Goal: Navigation & Orientation: Find specific page/section

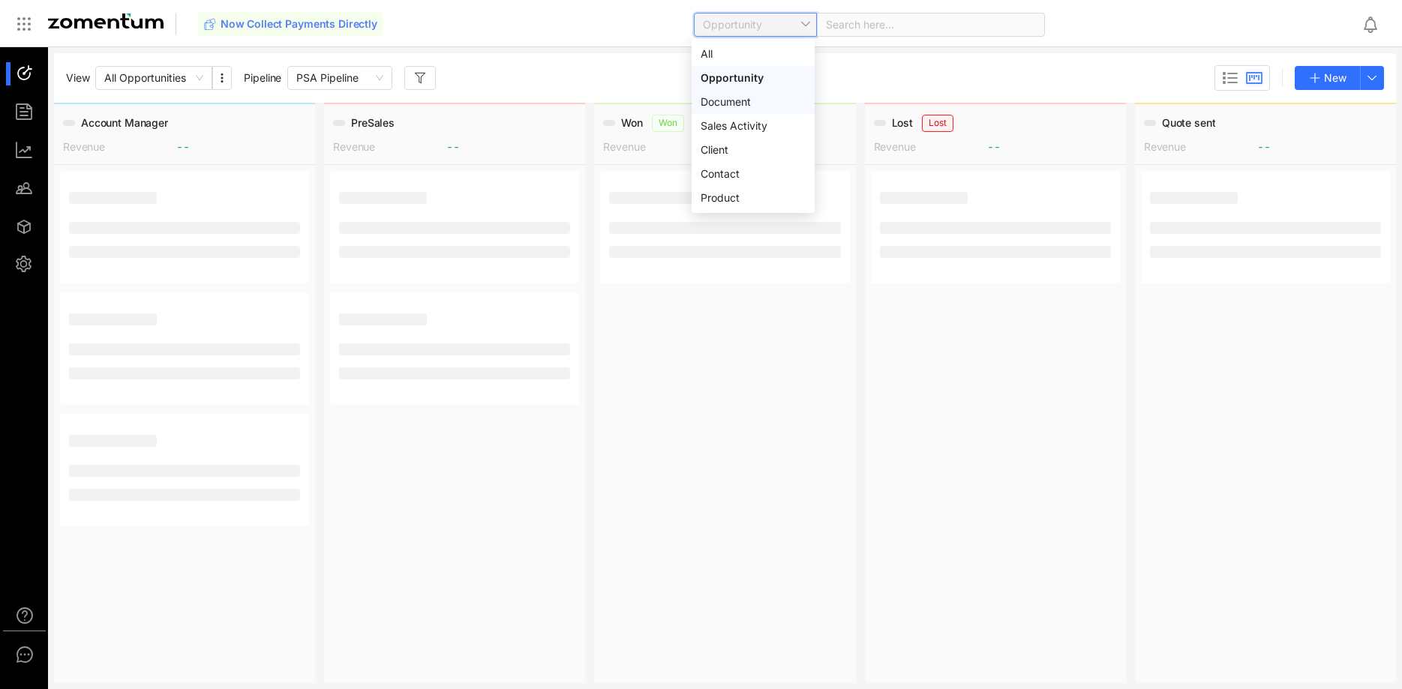
click at [754, 154] on div "Client" at bounding box center [753, 150] width 105 height 17
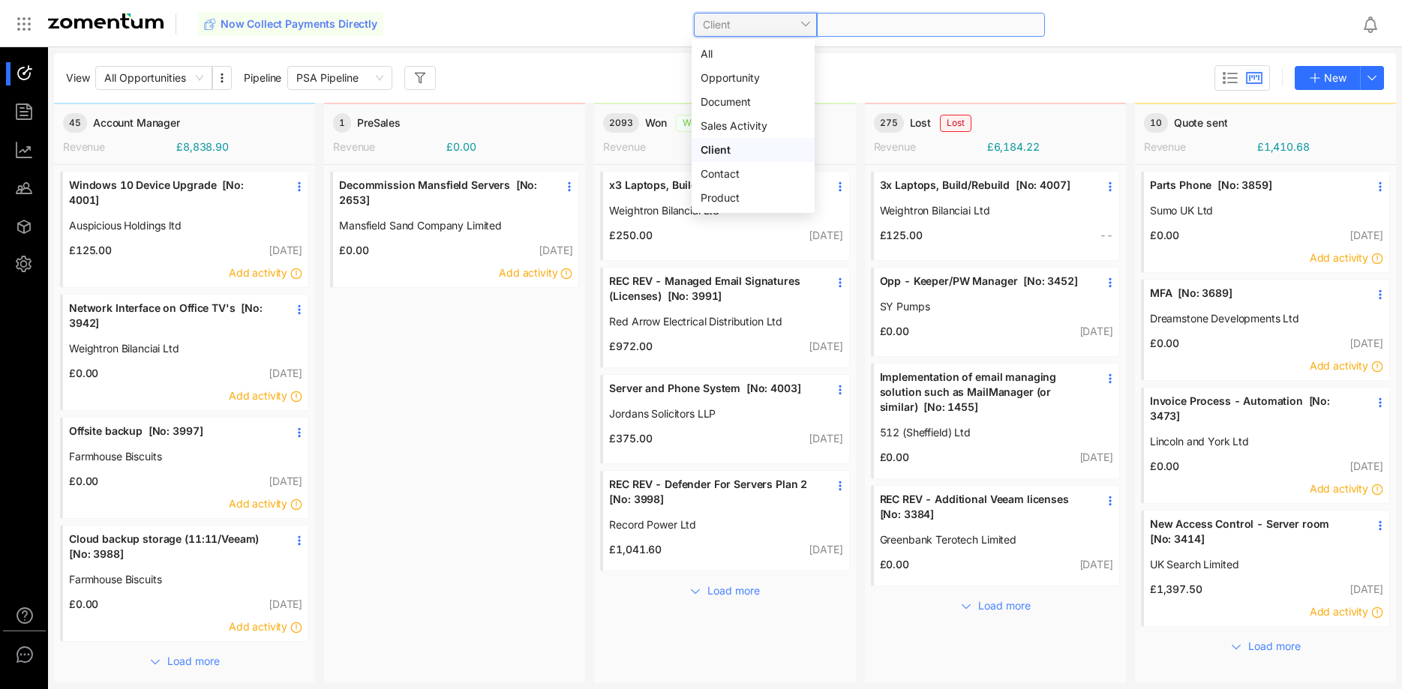
click at [879, 29] on span at bounding box center [931, 25] width 210 height 23
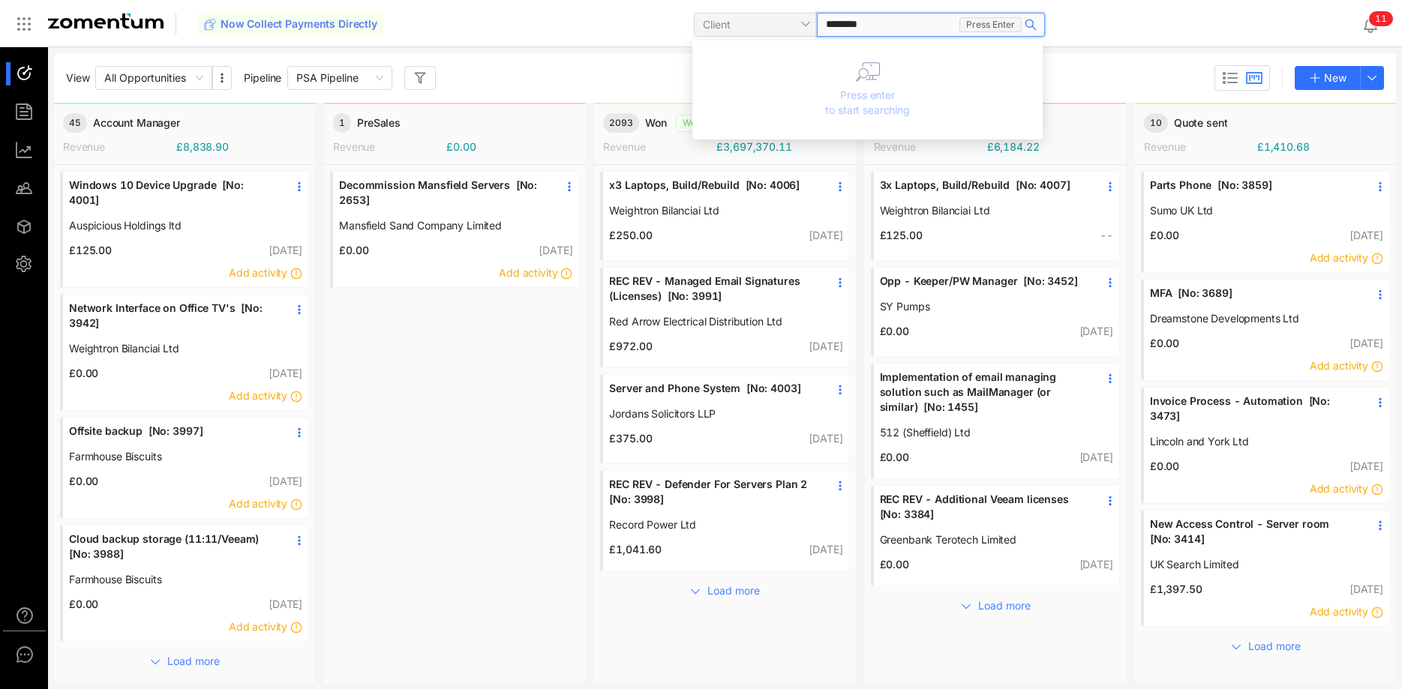
type input "*********"
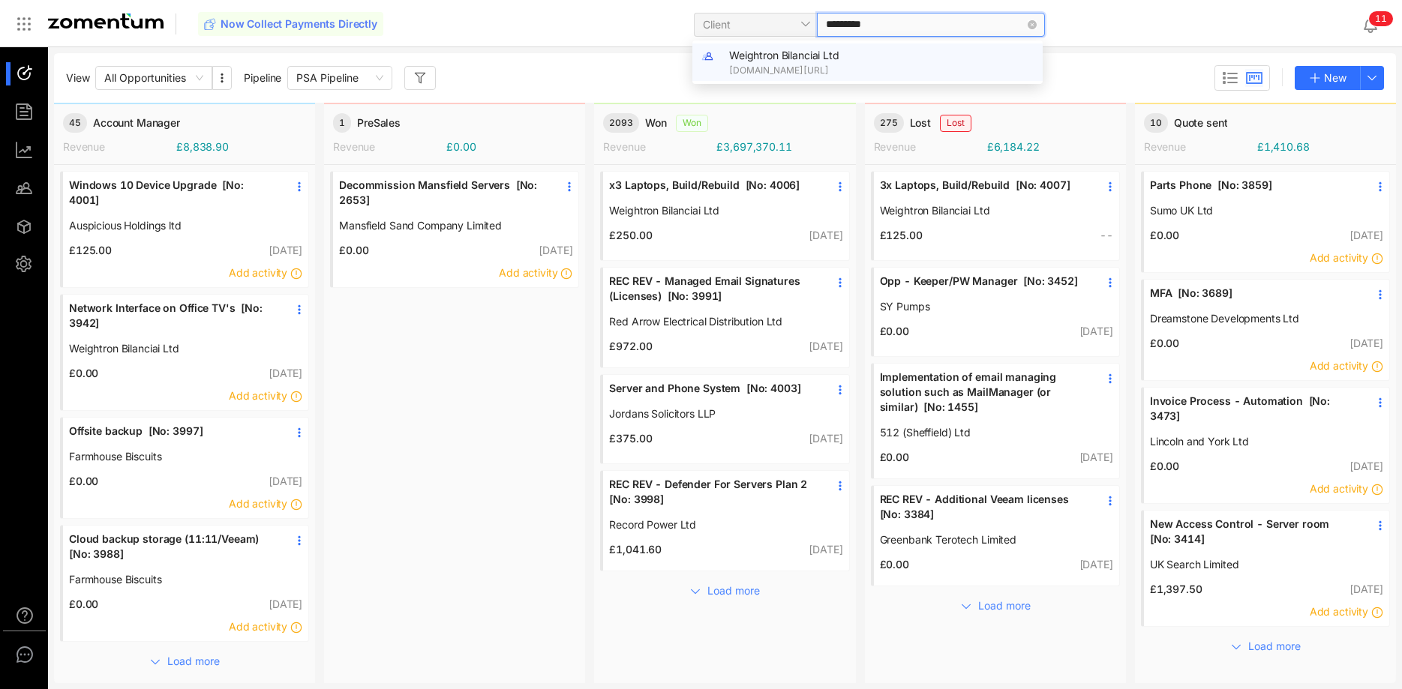
click at [899, 46] on div "Weightron Bilanciai Ltd [DOMAIN_NAME][URL]" at bounding box center [867, 63] width 350 height 38
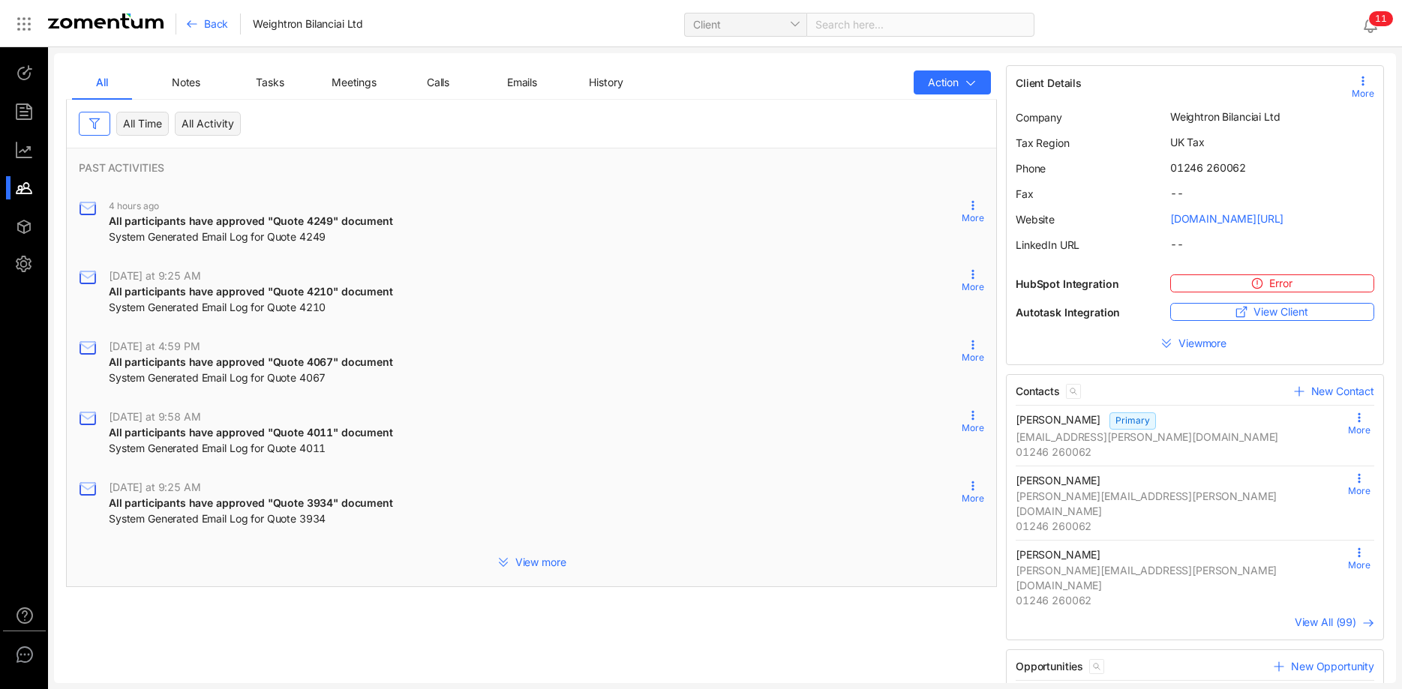
scroll to position [439, 0]
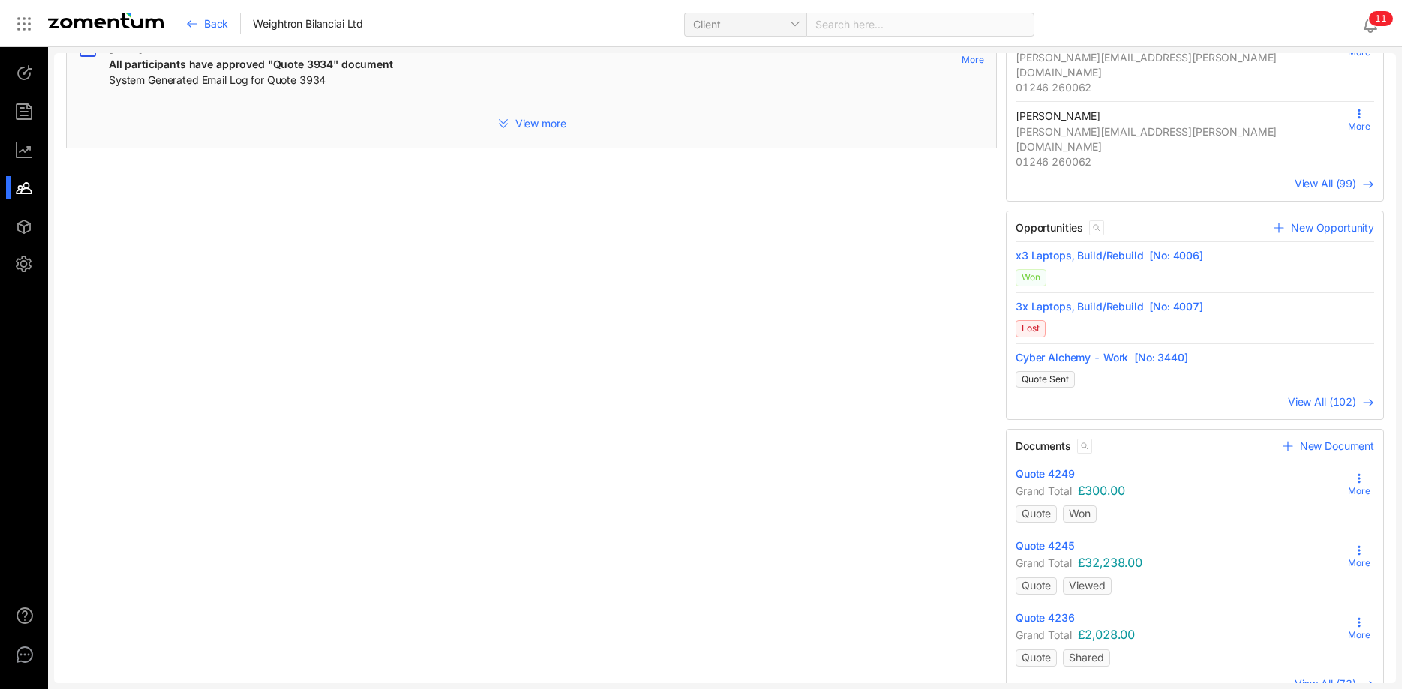
click at [1322, 677] on span "View All (73)" at bounding box center [1326, 683] width 62 height 13
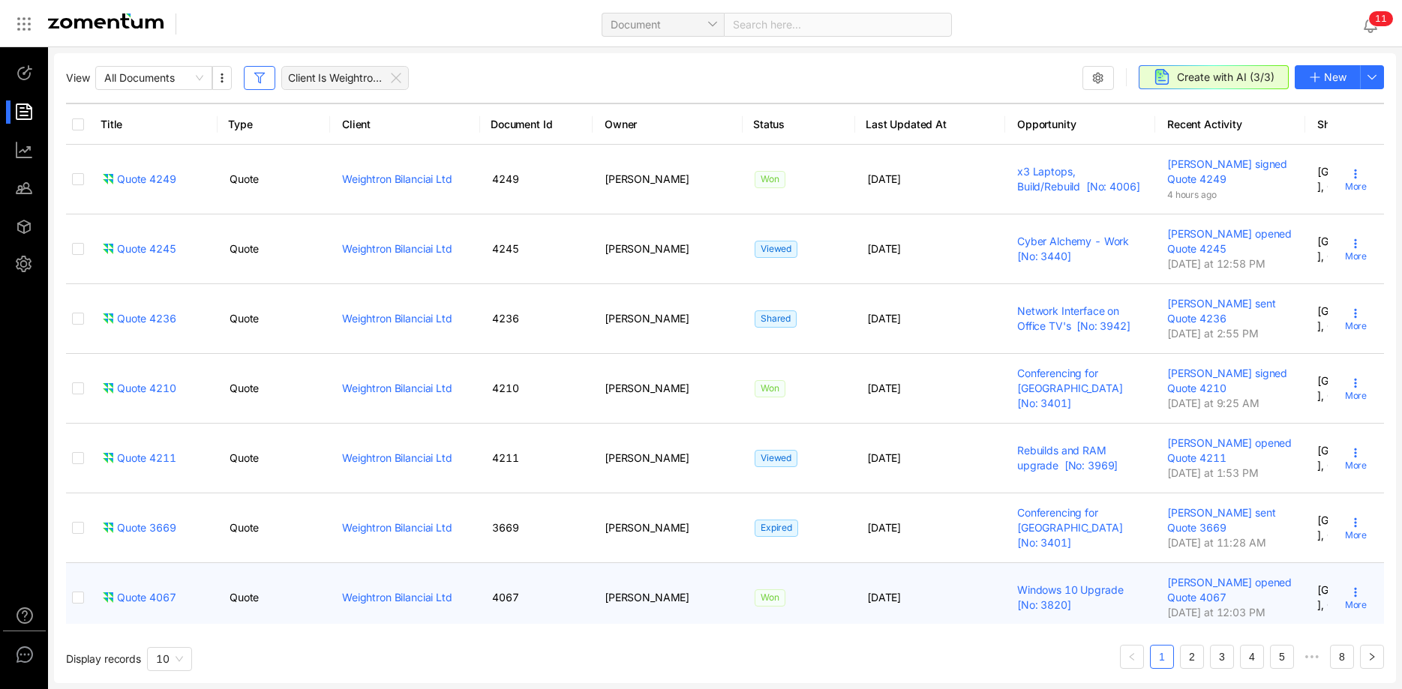
scroll to position [308, 0]
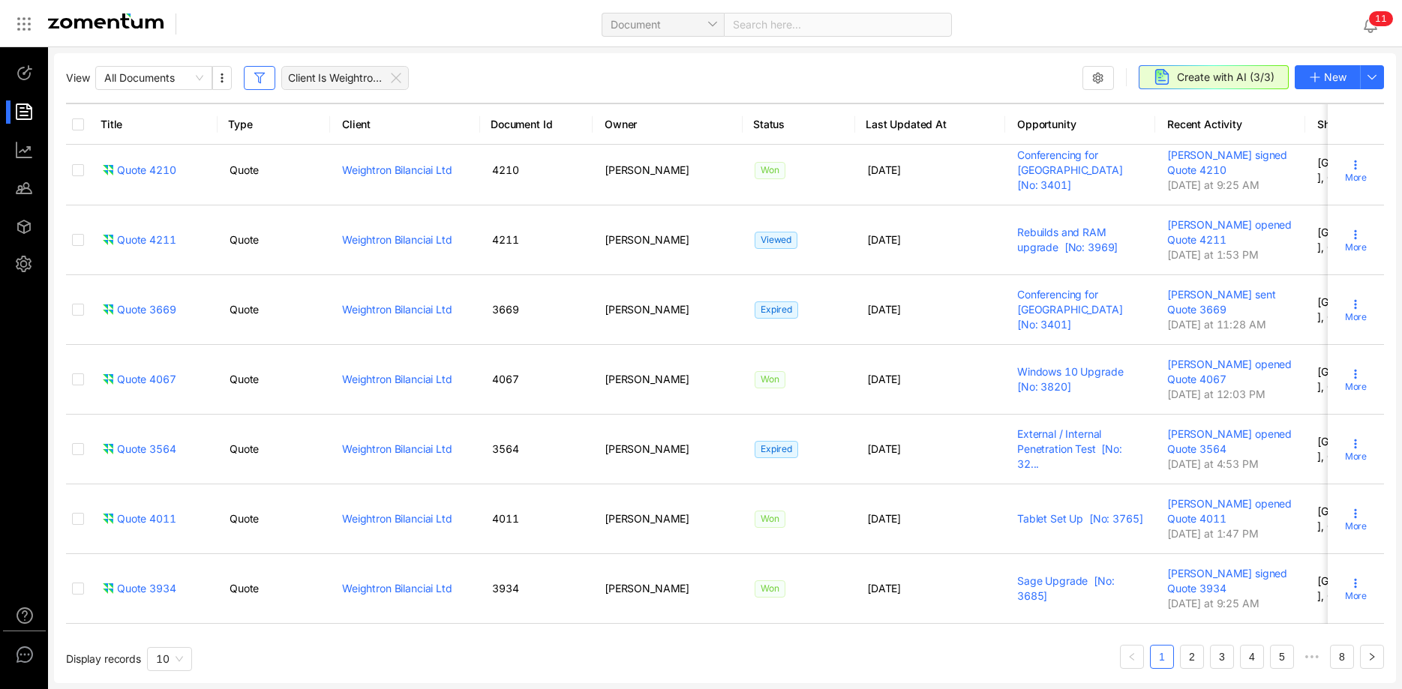
click at [1274, 656] on link "5" at bounding box center [1282, 657] width 23 height 23
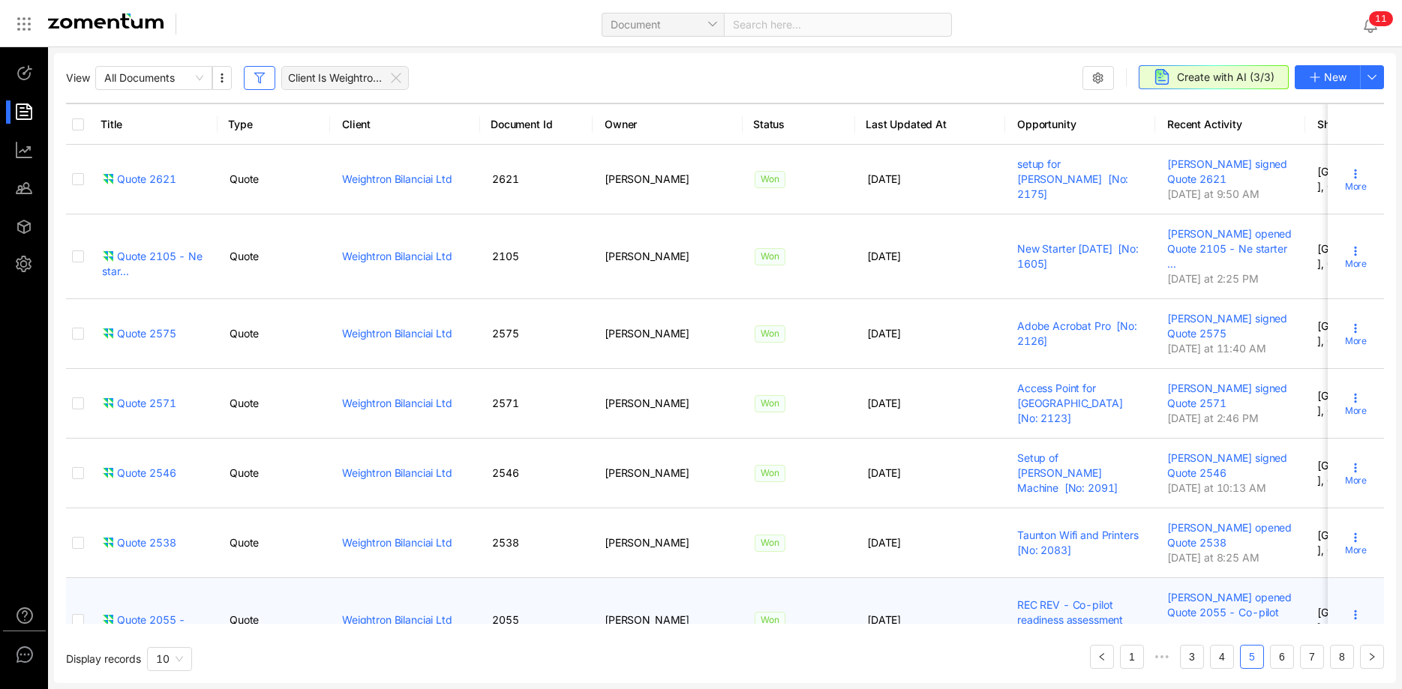
scroll to position [368, 0]
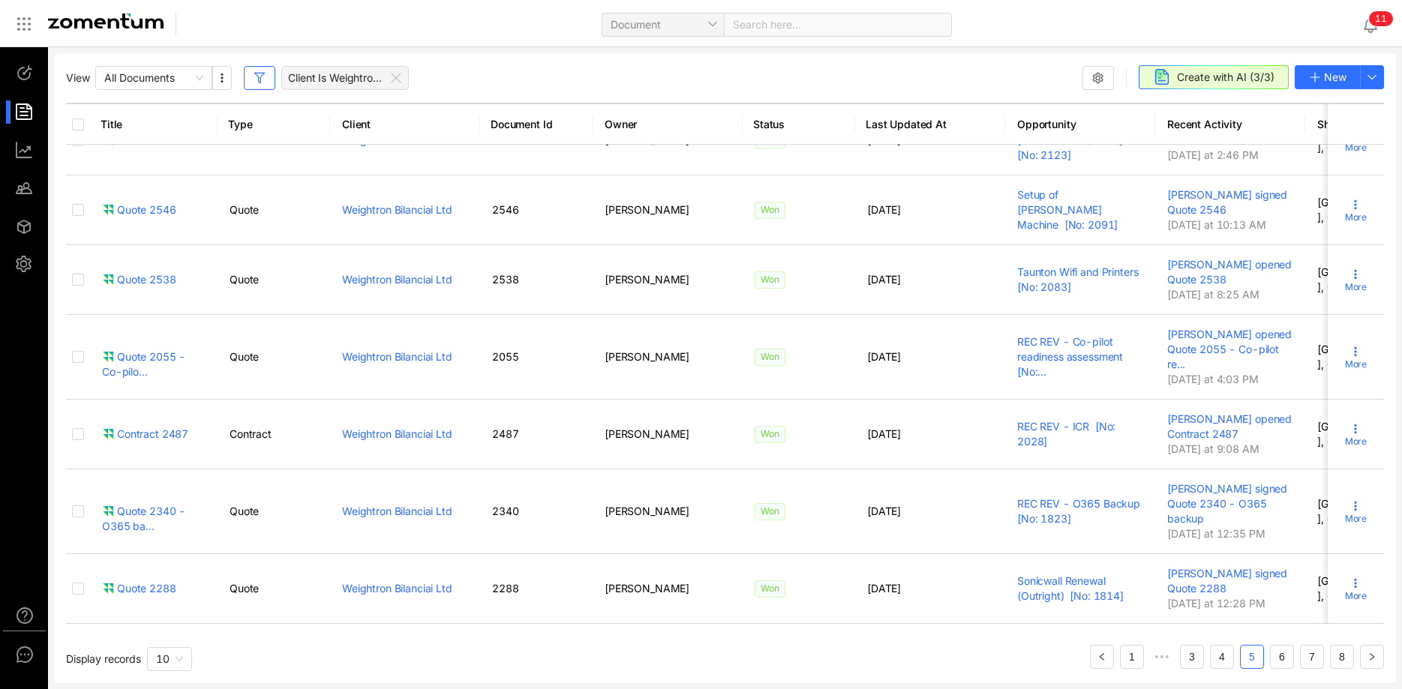
click at [1337, 659] on link "8" at bounding box center [1342, 657] width 23 height 23
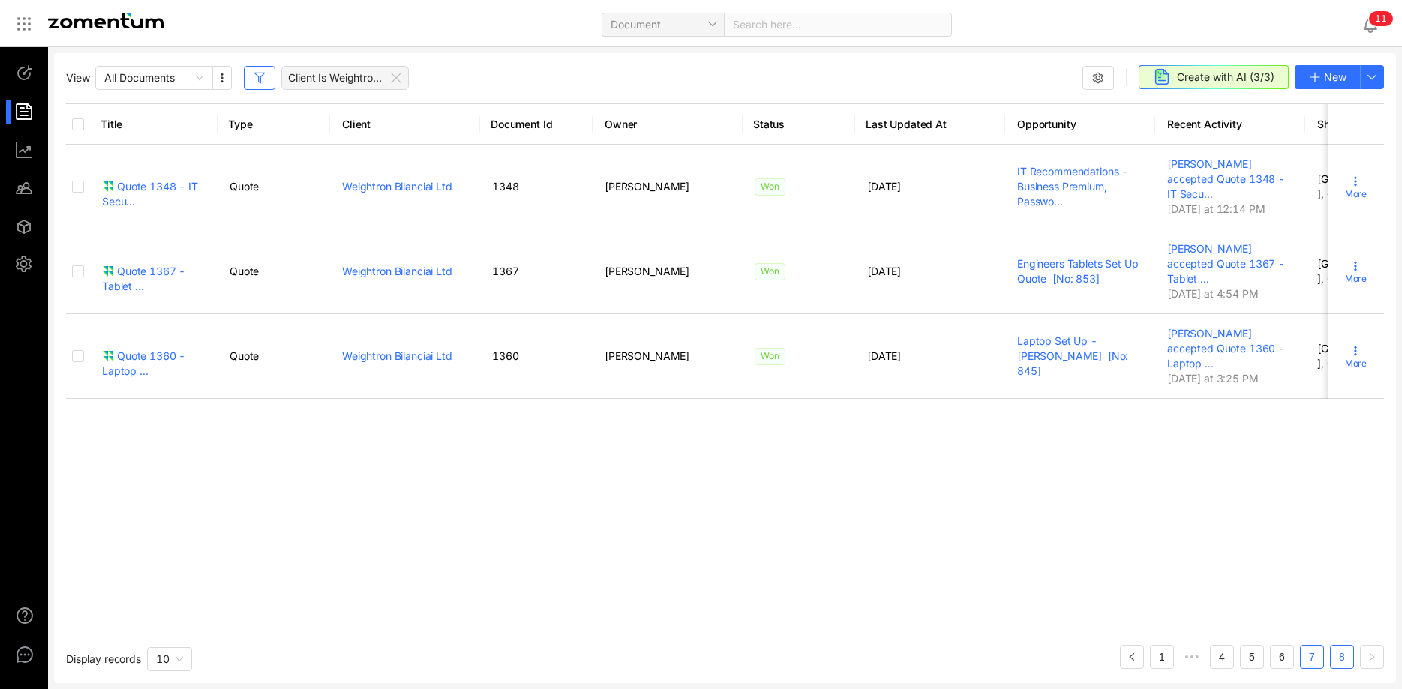
click at [1316, 651] on link "7" at bounding box center [1312, 657] width 23 height 23
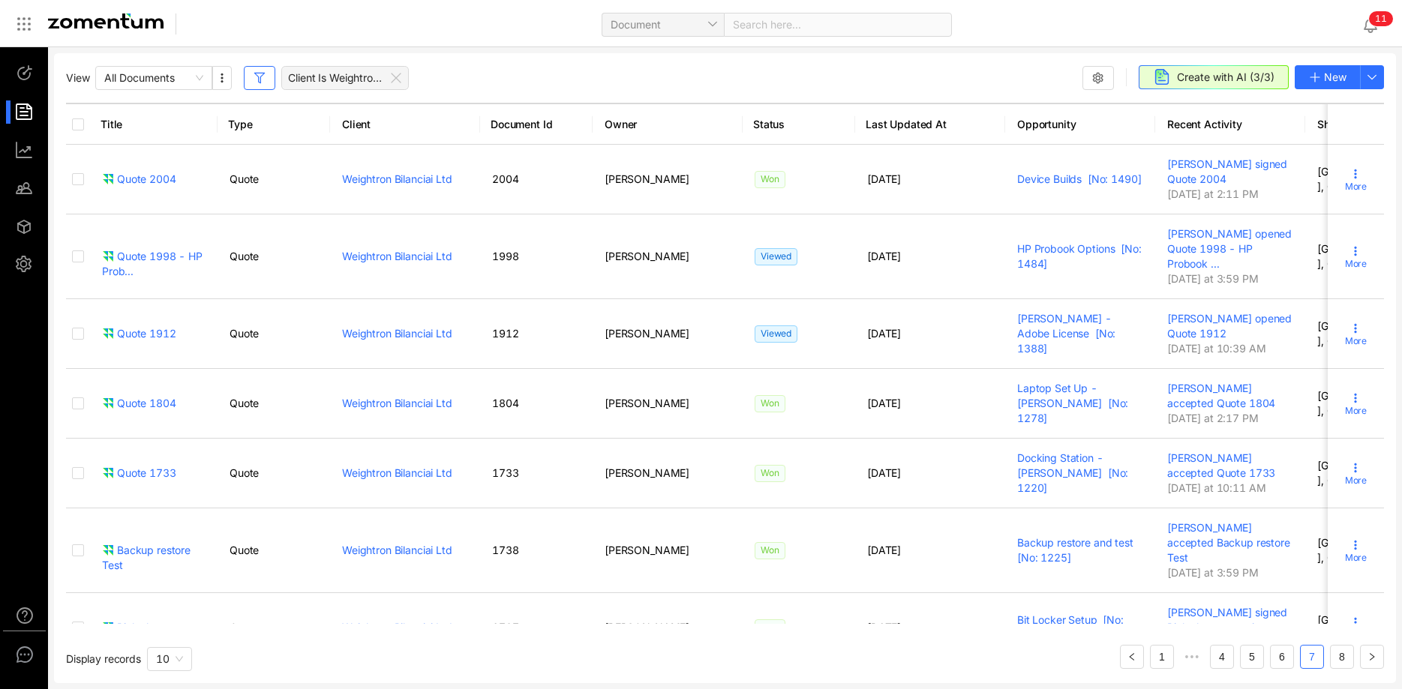
click at [1283, 660] on link "6" at bounding box center [1282, 657] width 23 height 23
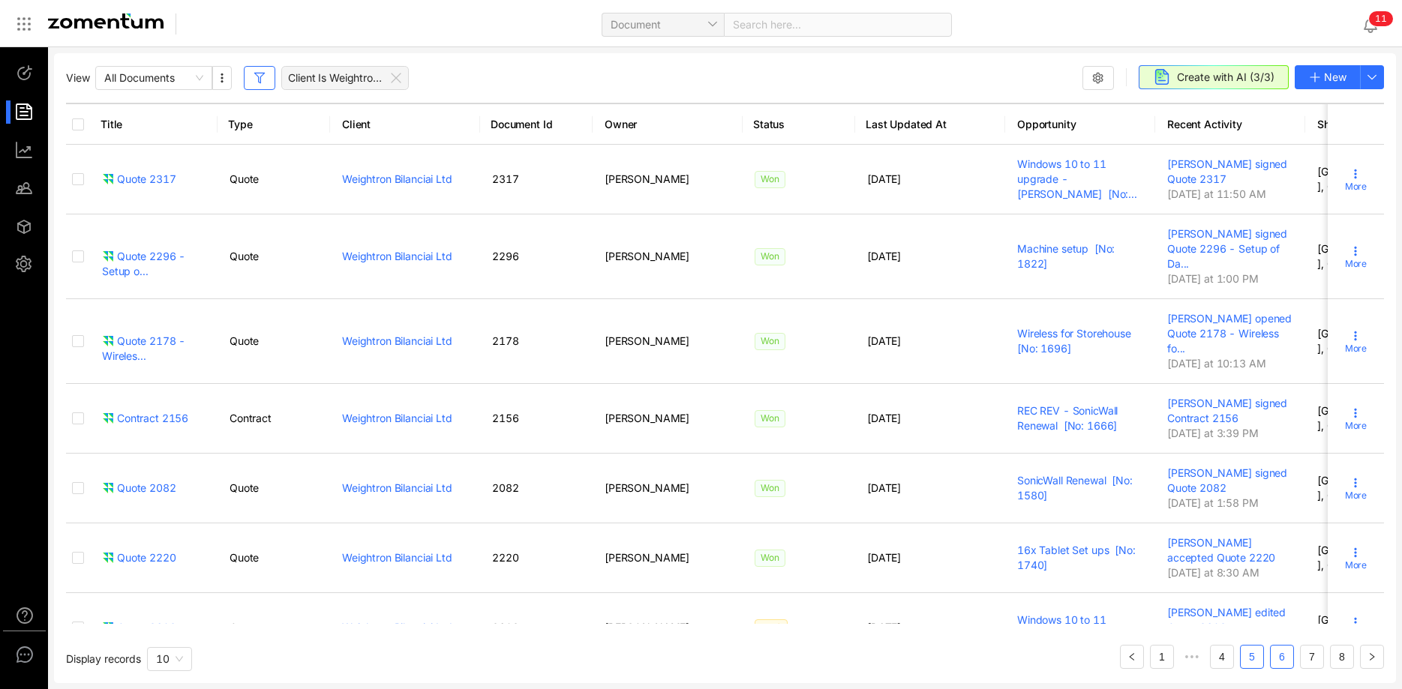
click at [1256, 656] on link "5" at bounding box center [1252, 657] width 23 height 23
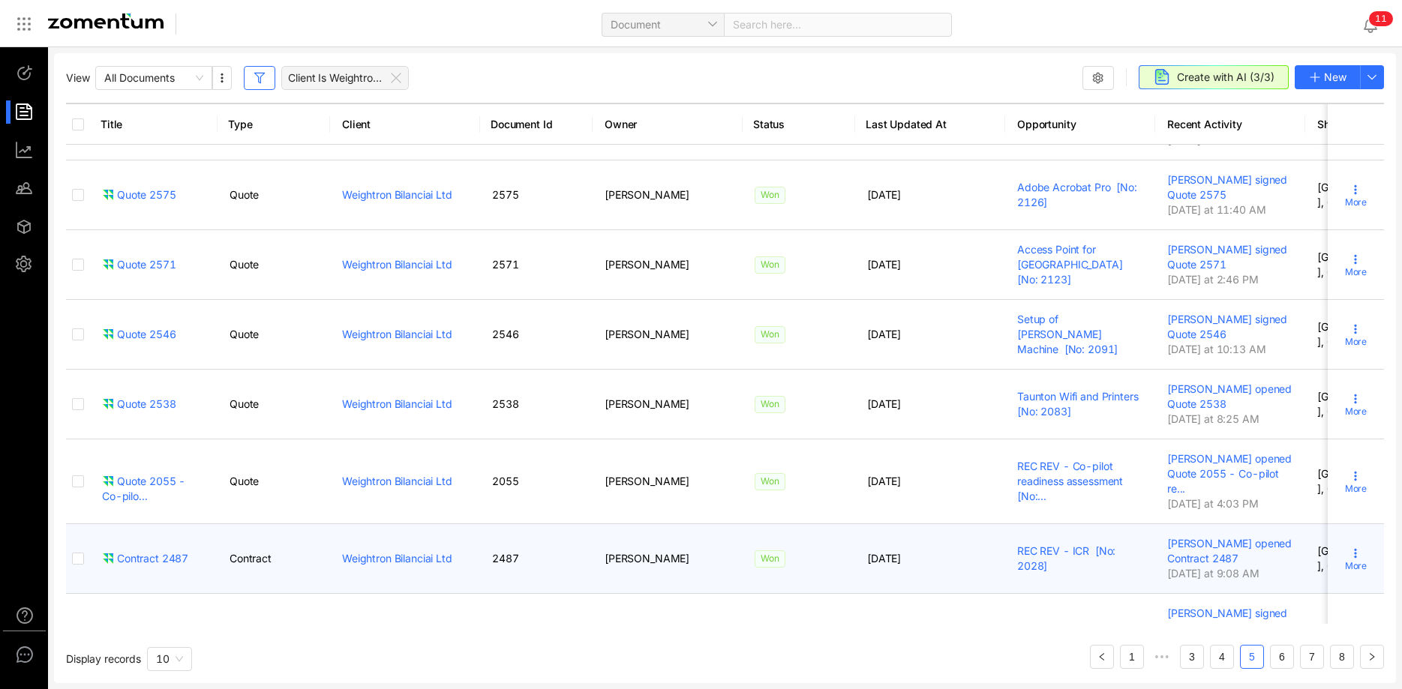
scroll to position [368, 0]
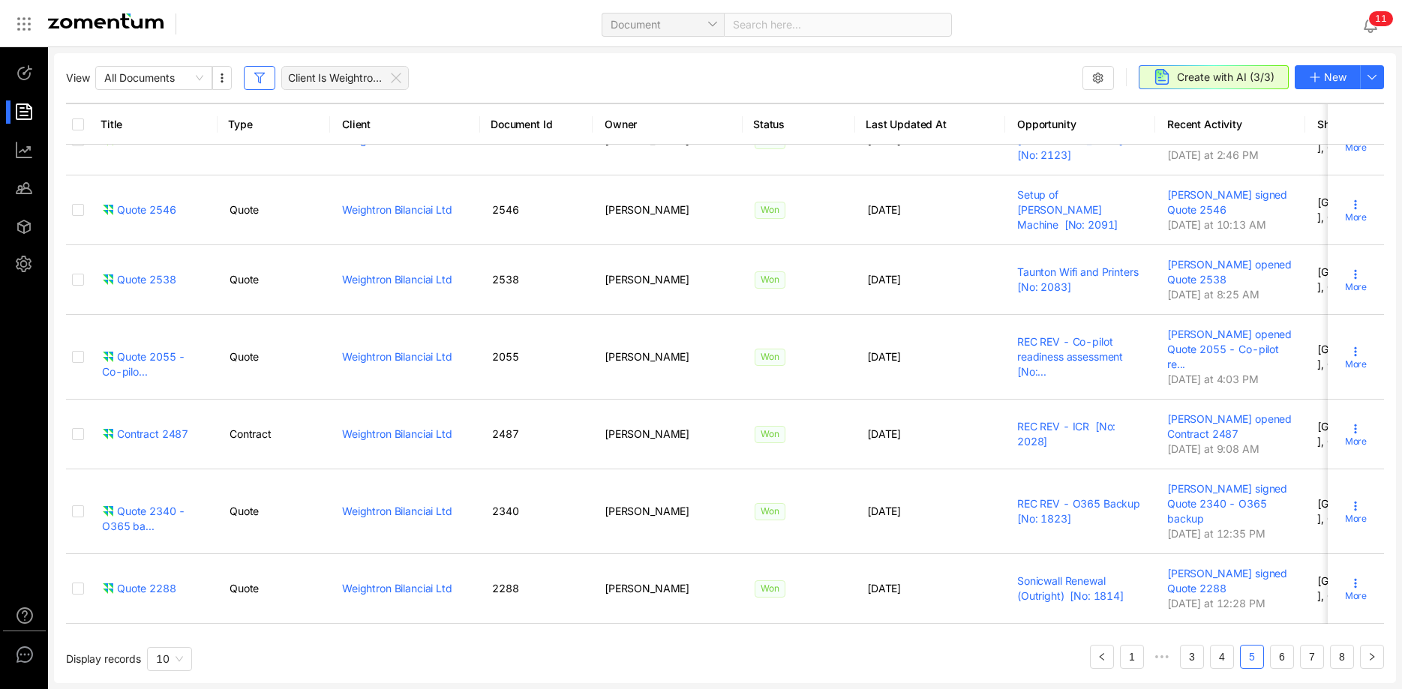
click at [1225, 655] on link "4" at bounding box center [1222, 657] width 23 height 23
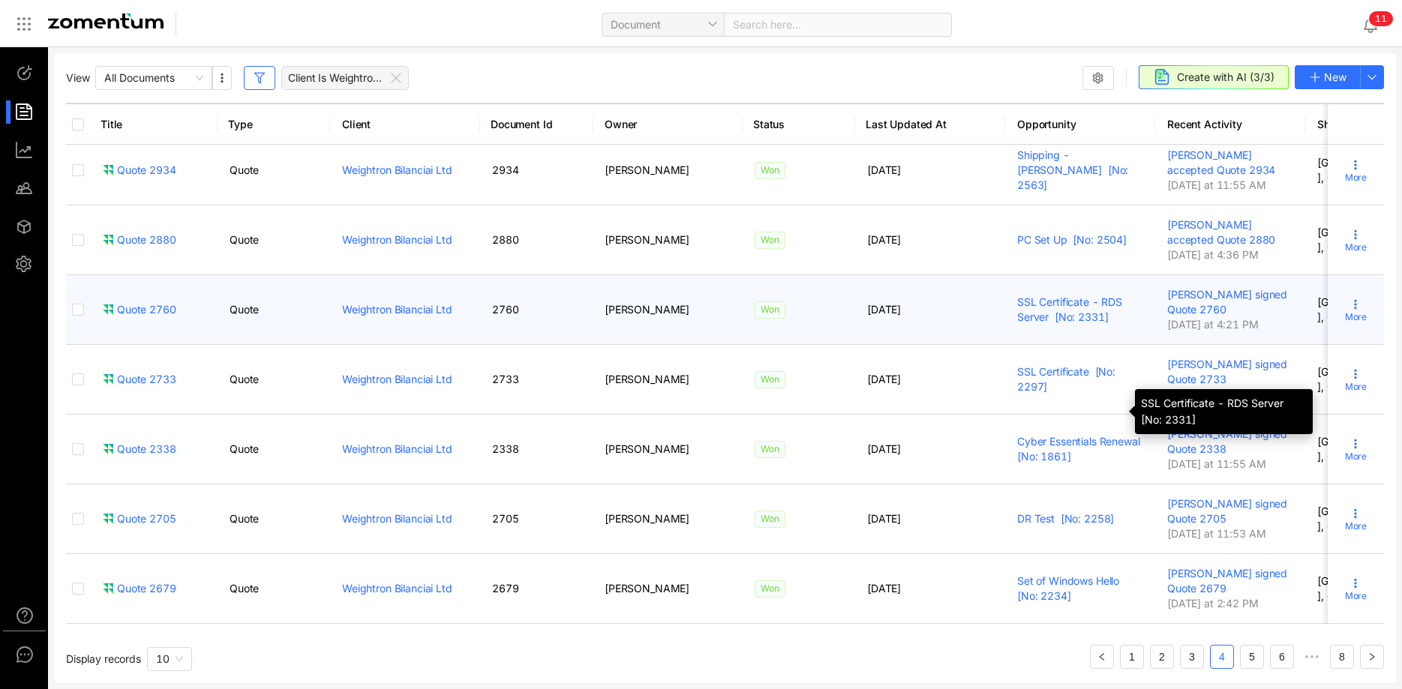
scroll to position [323, 0]
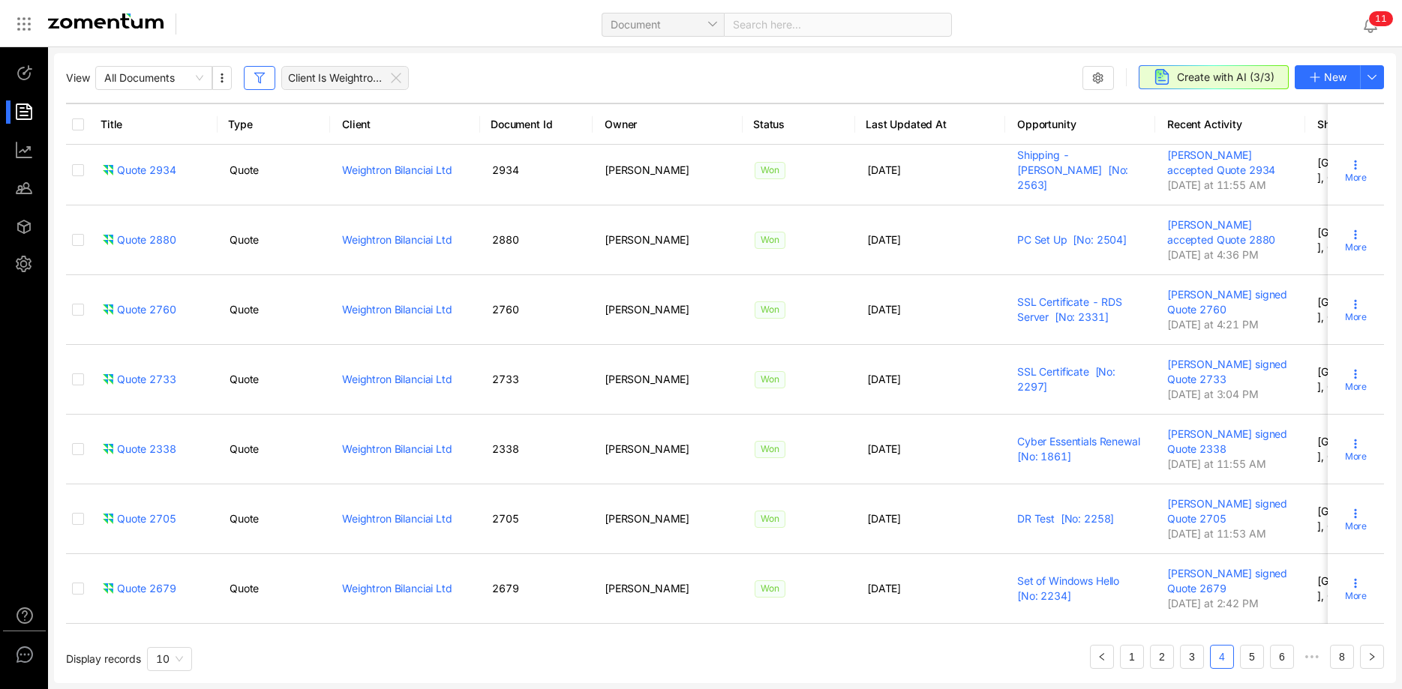
click at [1196, 659] on link "3" at bounding box center [1192, 657] width 23 height 23
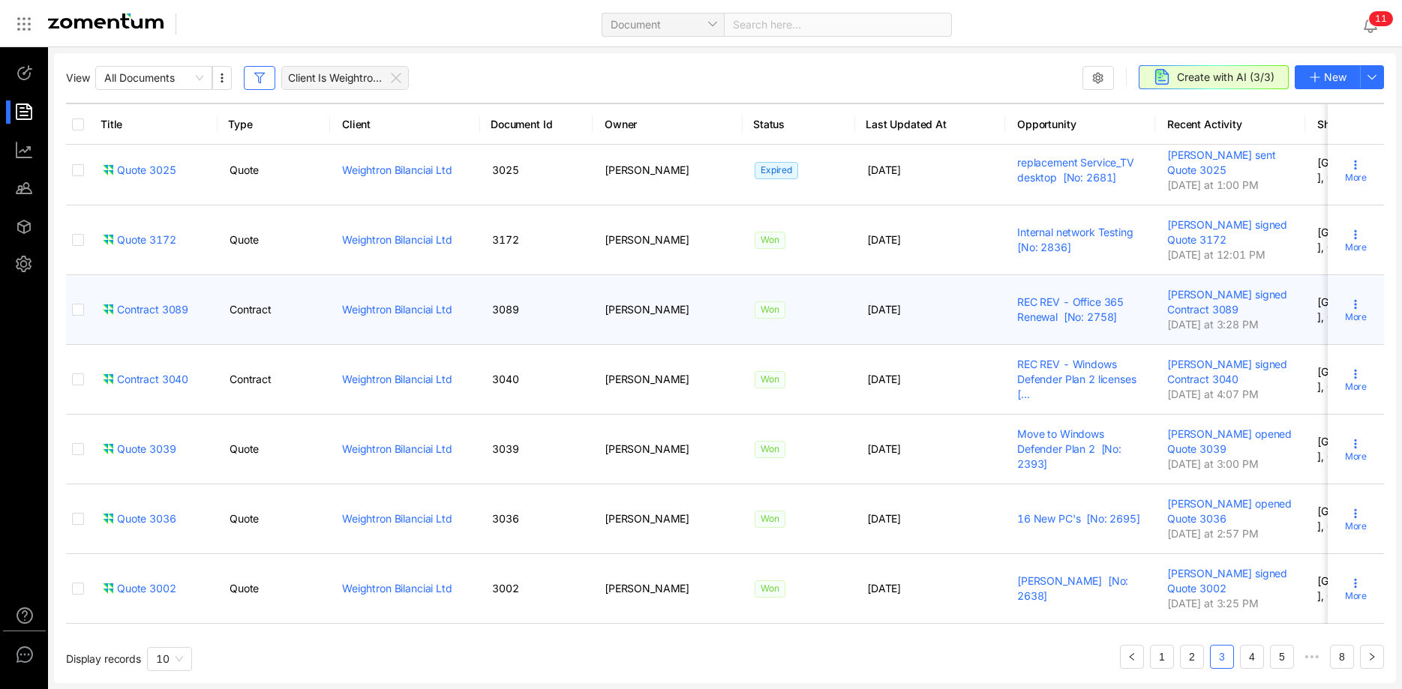
scroll to position [338, 0]
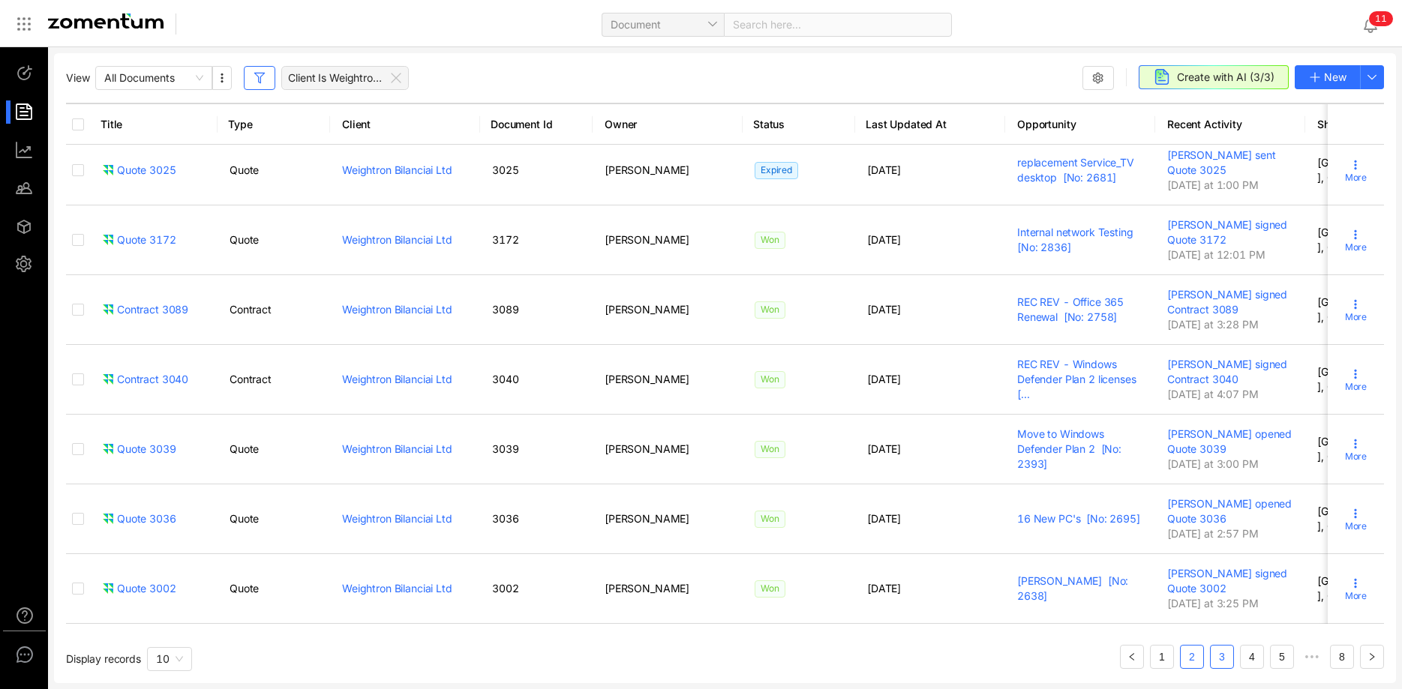
click at [1196, 658] on link "2" at bounding box center [1192, 657] width 23 height 23
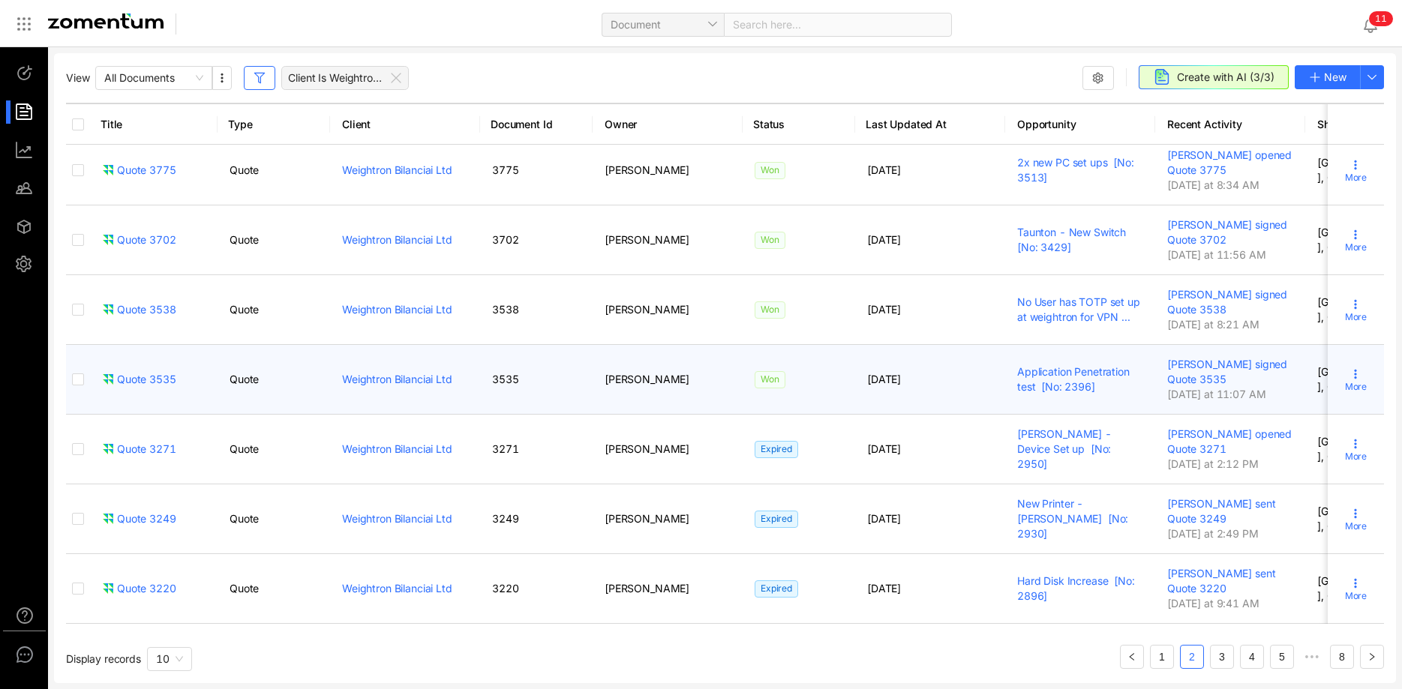
scroll to position [353, 0]
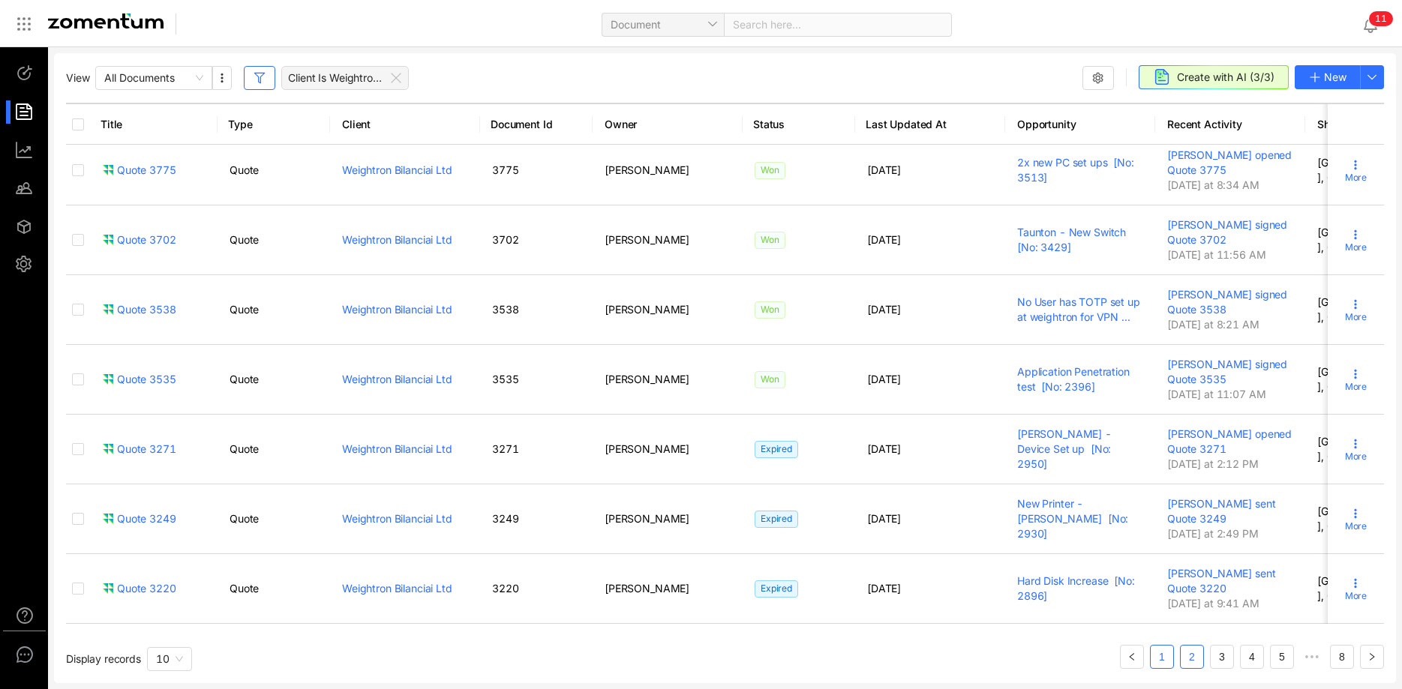
click at [1173, 656] on ul "1 2 3 4 5 ••• 8" at bounding box center [1252, 651] width 264 height 36
click at [1163, 659] on link "1" at bounding box center [1162, 657] width 23 height 23
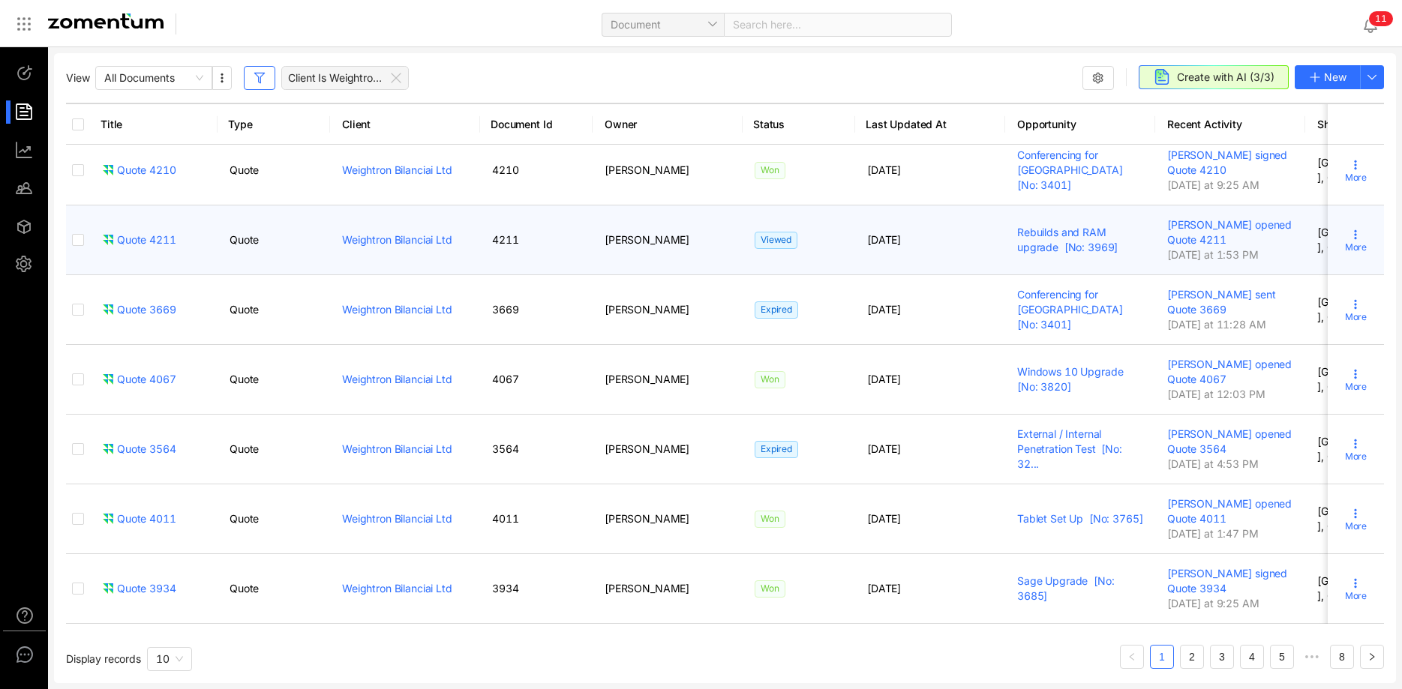
scroll to position [308, 0]
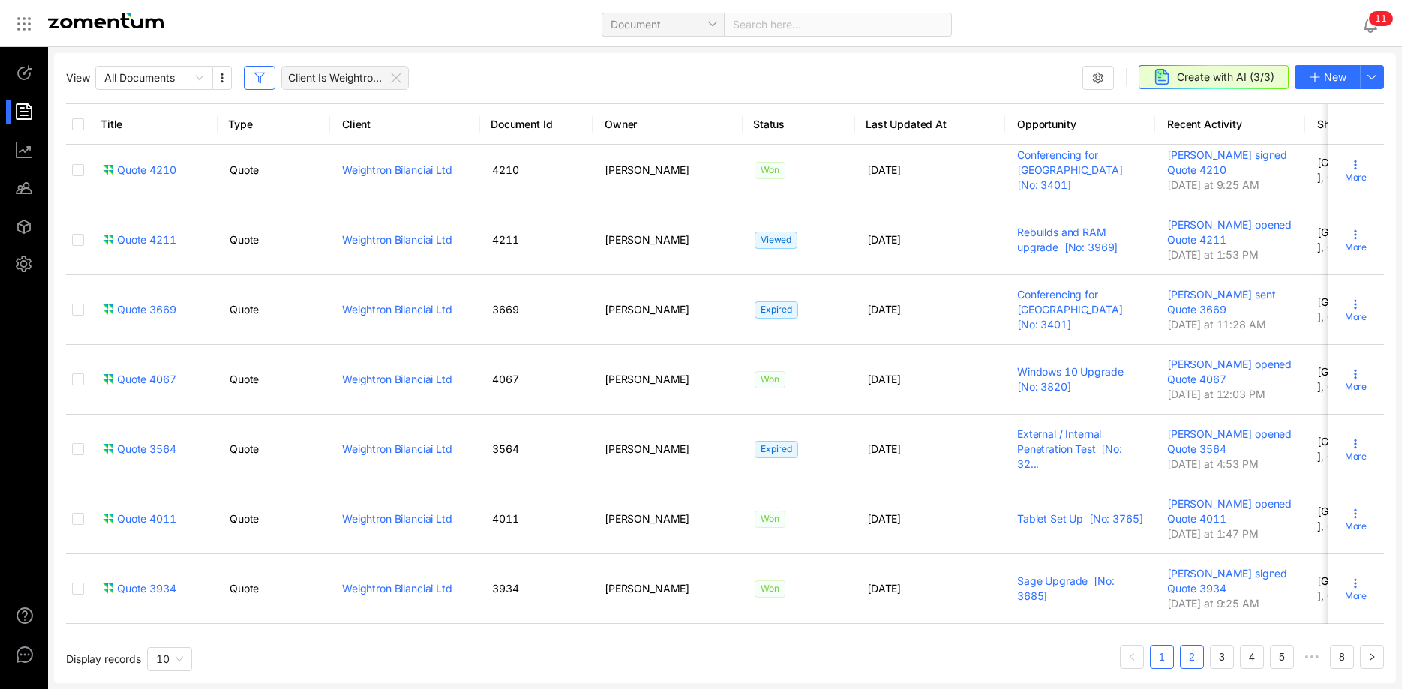
click at [1198, 653] on link "2" at bounding box center [1192, 657] width 23 height 23
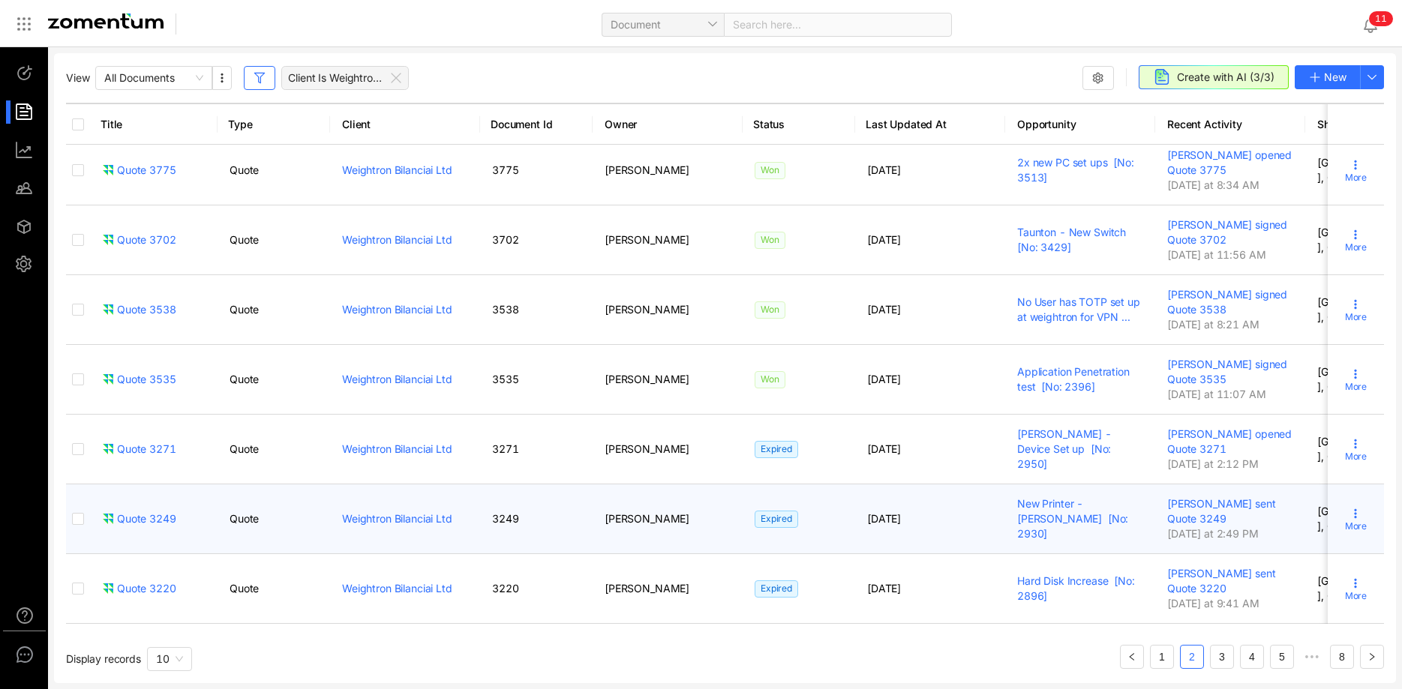
scroll to position [353, 0]
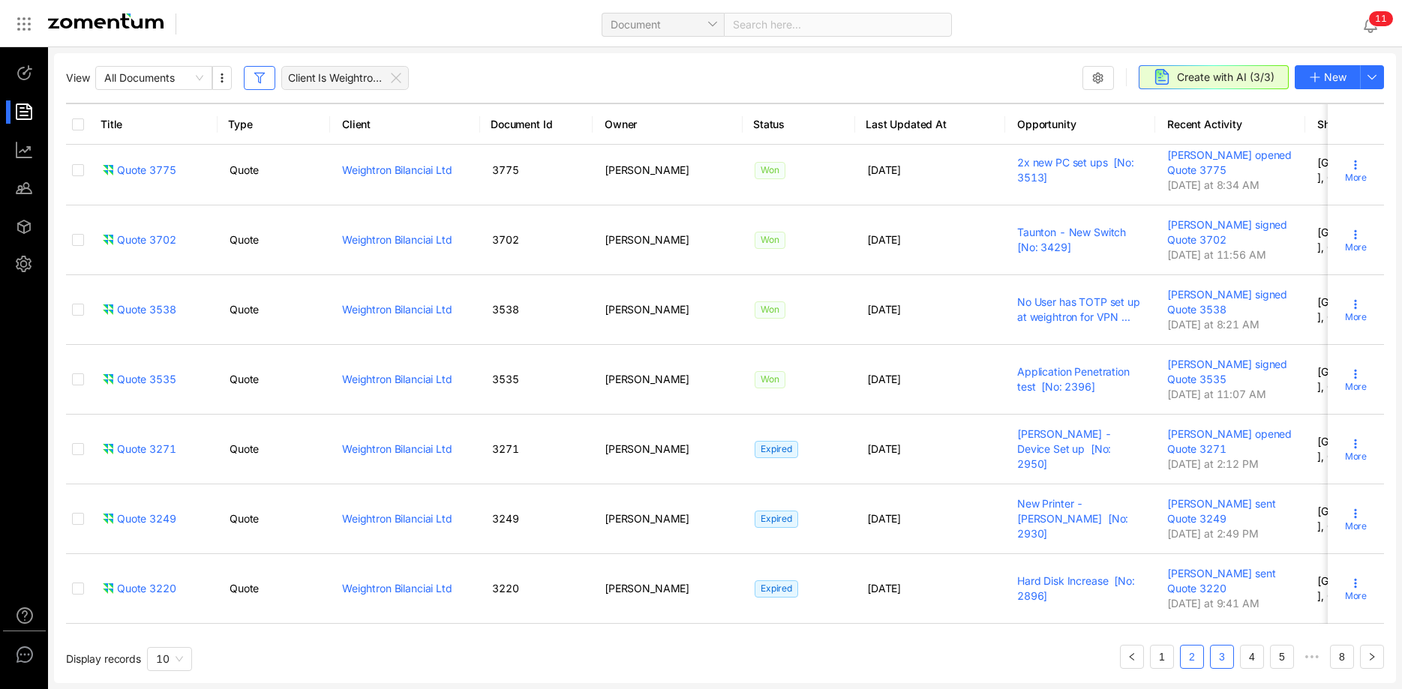
click at [1217, 654] on link "3" at bounding box center [1222, 657] width 23 height 23
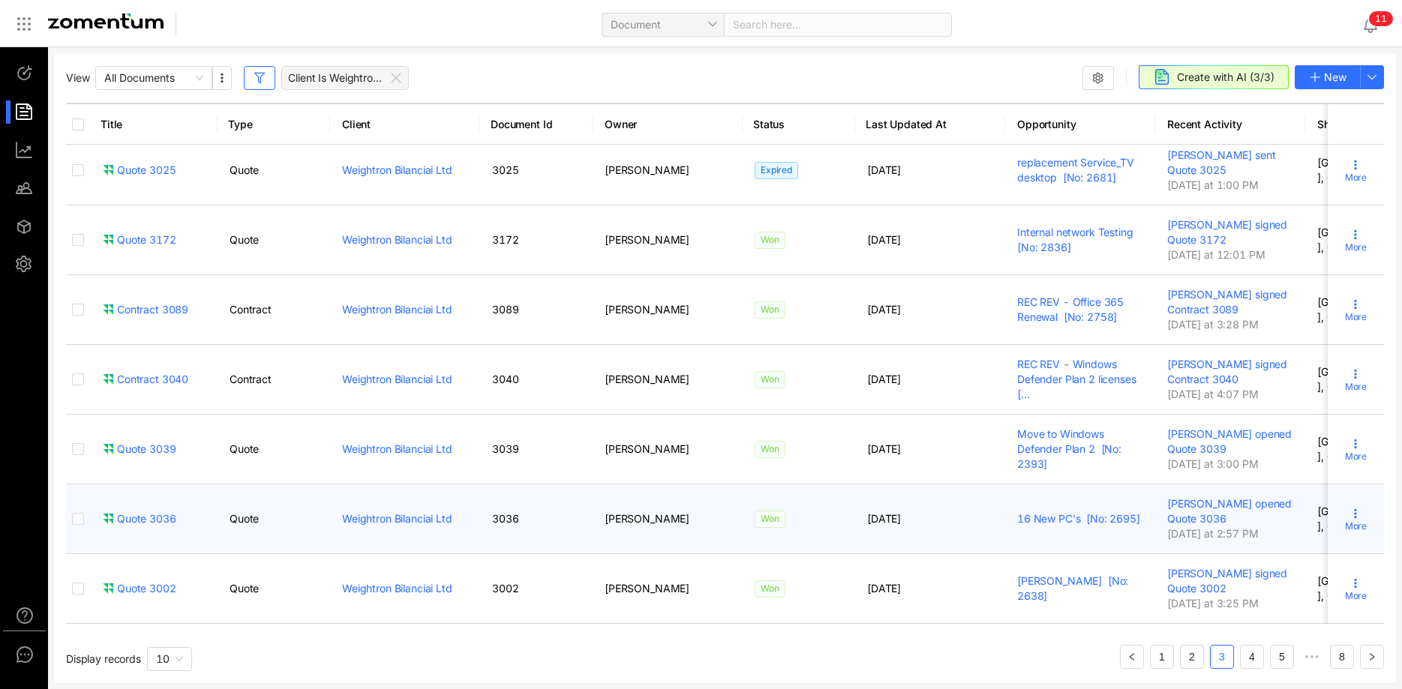
scroll to position [338, 0]
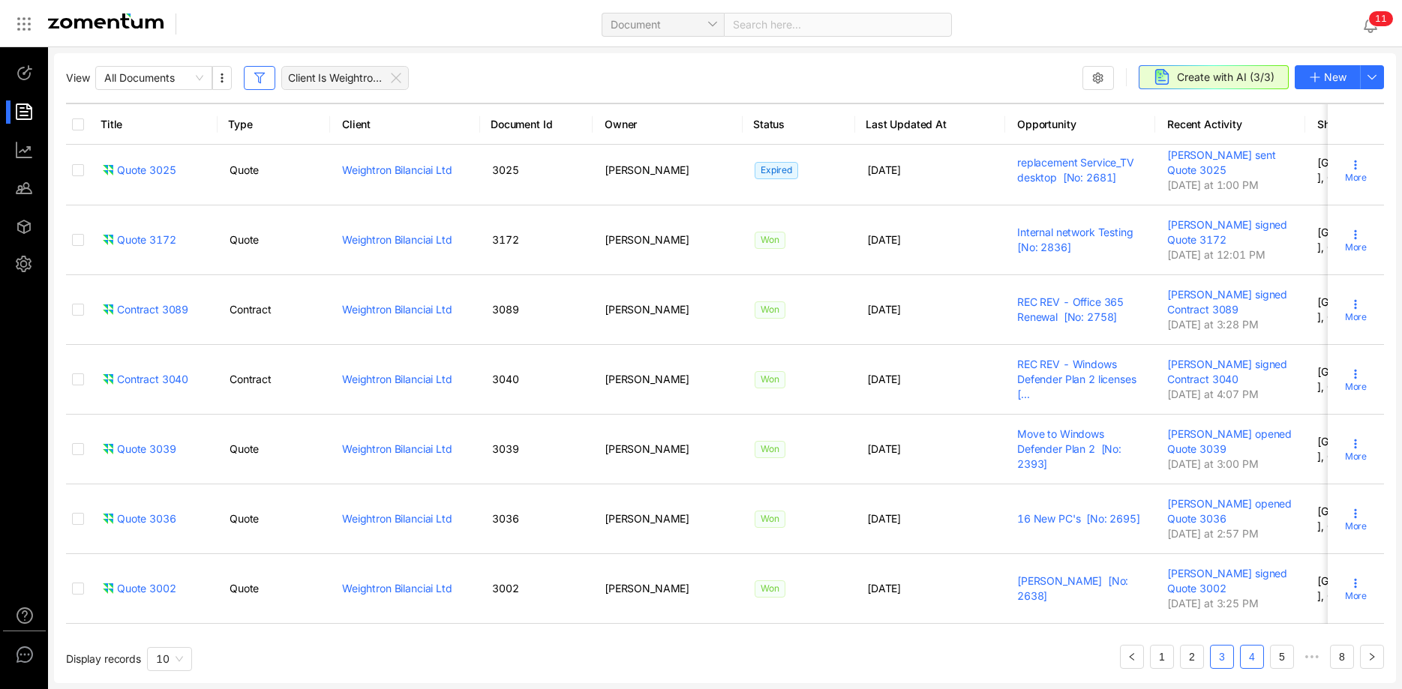
click at [1247, 650] on link "4" at bounding box center [1252, 657] width 23 height 23
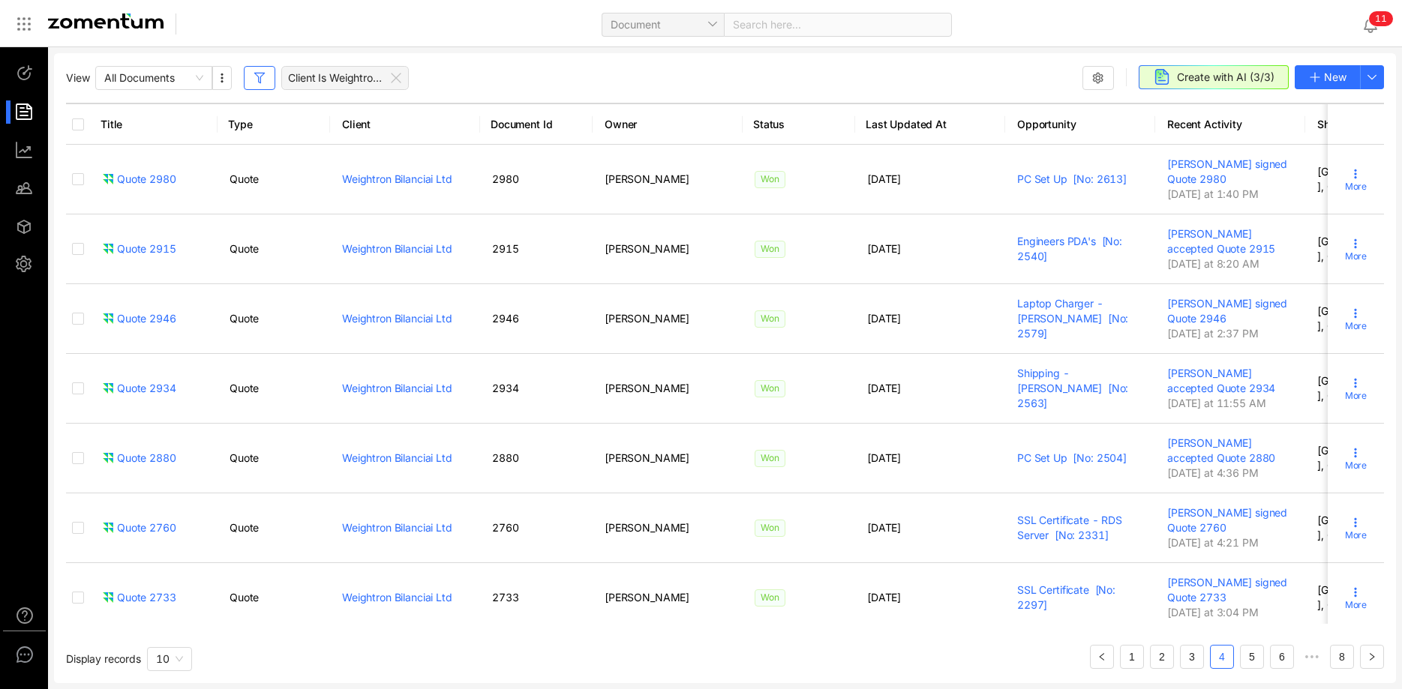
scroll to position [323, 0]
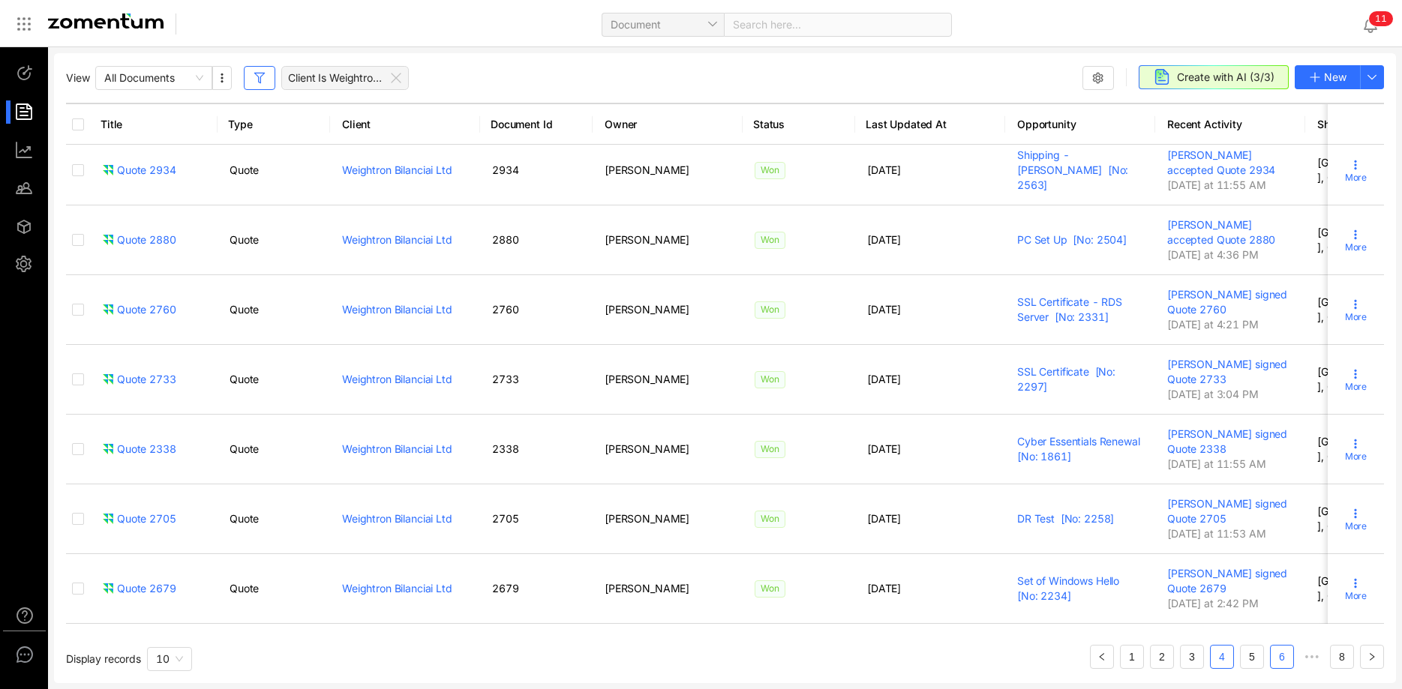
click at [1274, 655] on link "6" at bounding box center [1282, 657] width 23 height 23
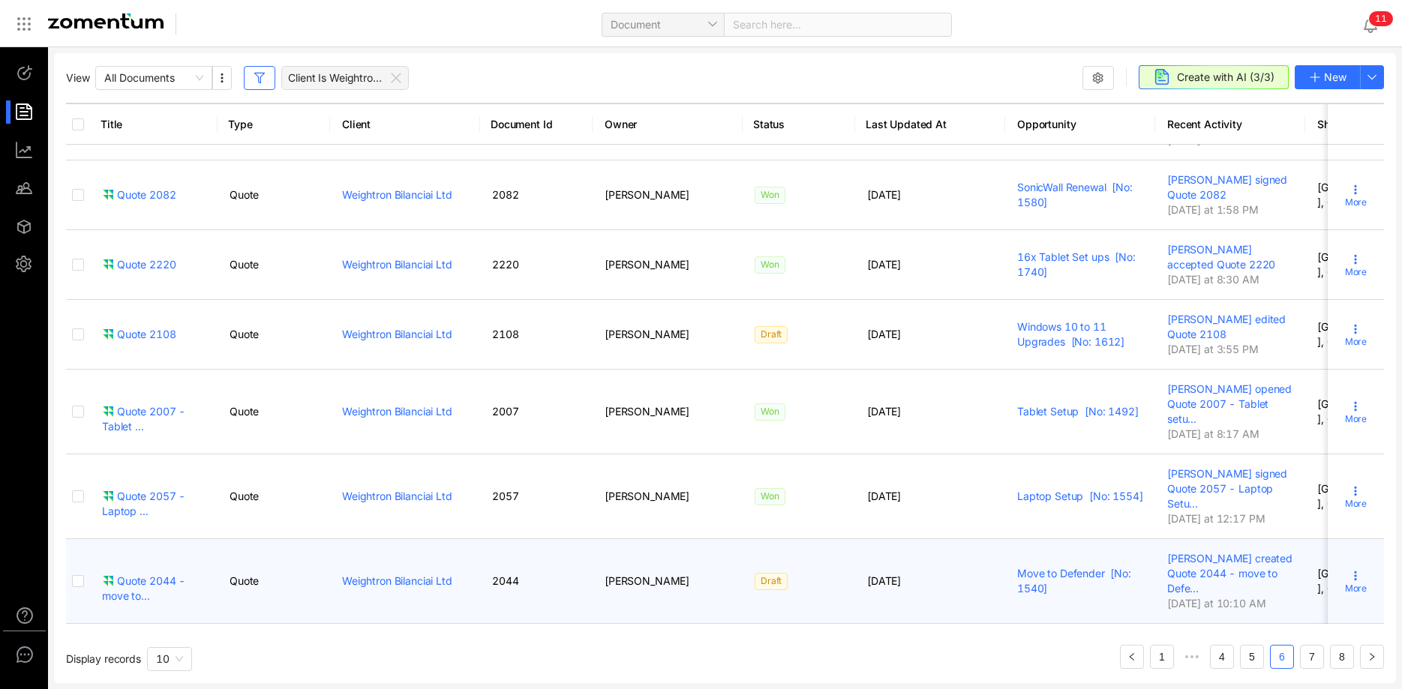
scroll to position [398, 0]
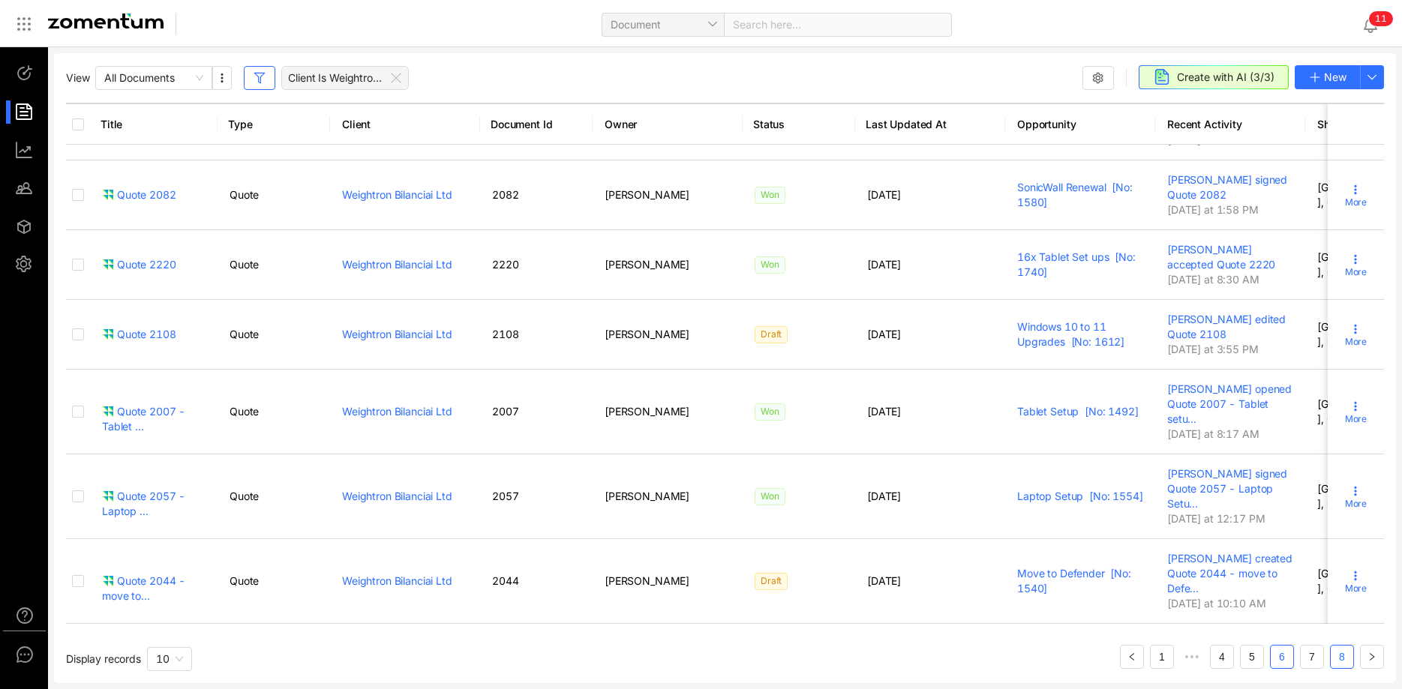
click at [1335, 659] on link "8" at bounding box center [1342, 657] width 23 height 23
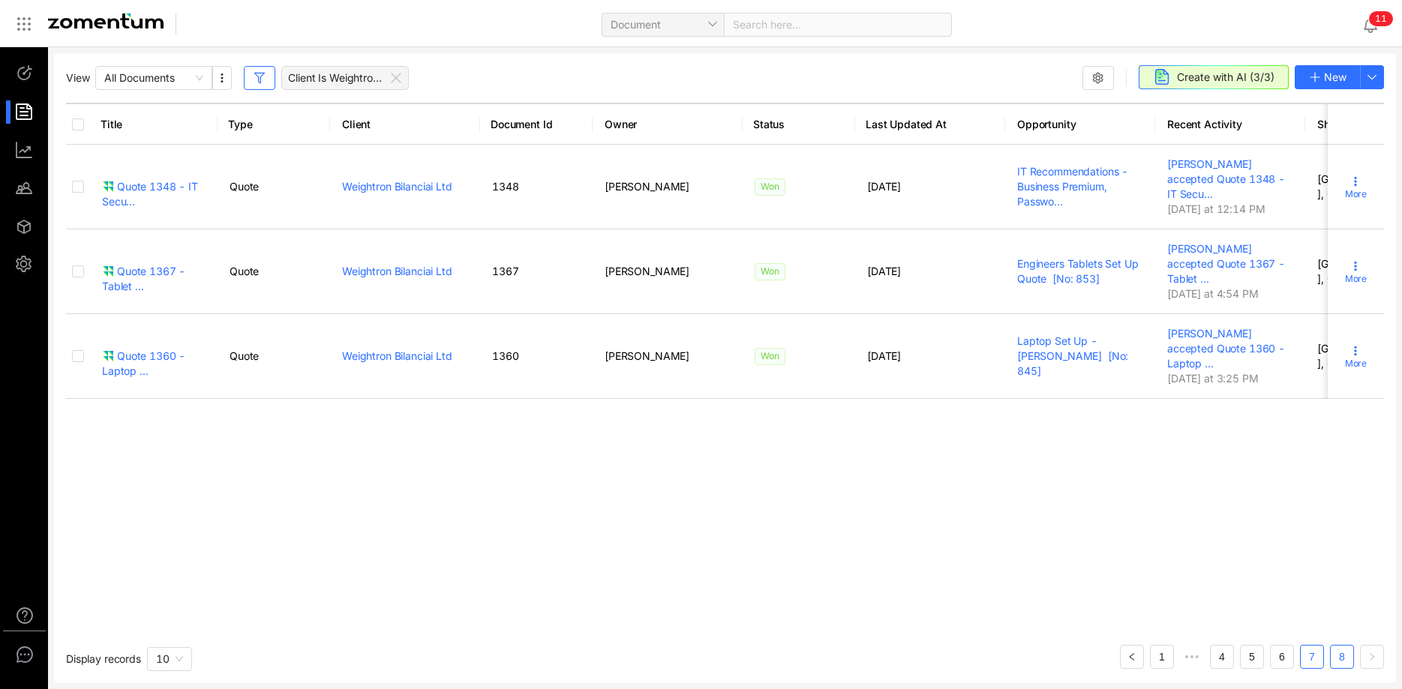
click at [1319, 662] on link "7" at bounding box center [1312, 657] width 23 height 23
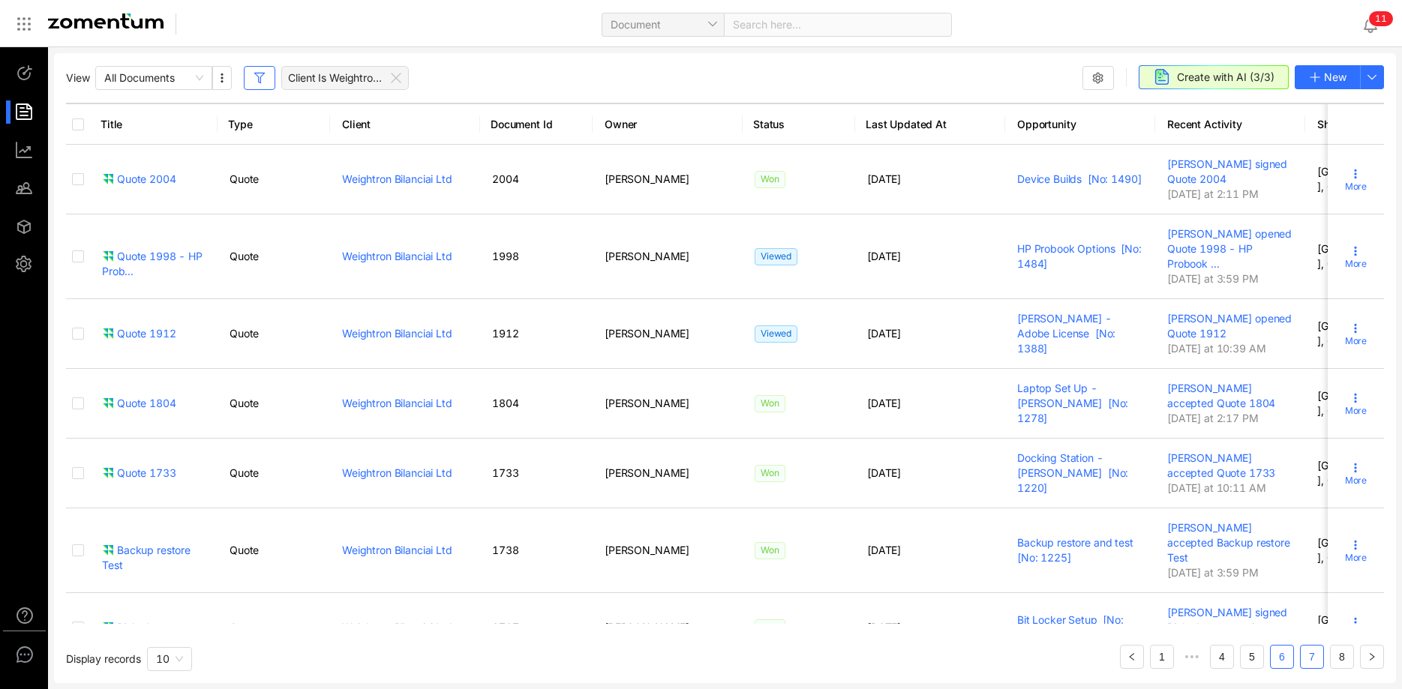
click at [1280, 658] on link "6" at bounding box center [1282, 657] width 23 height 23
